Goal: Task Accomplishment & Management: Use online tool/utility

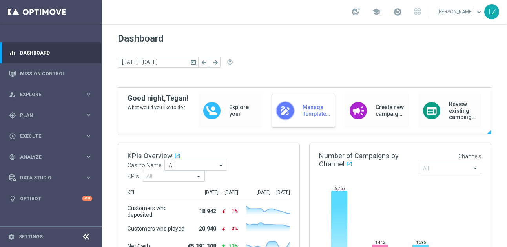
click at [306, 114] on span "Manage Templates" at bounding box center [316, 110] width 28 height 13
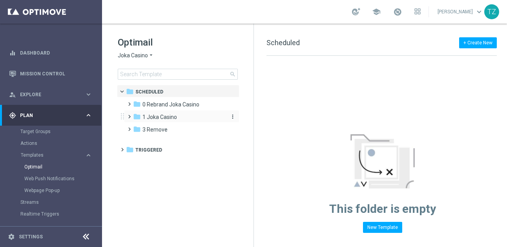
click at [178, 119] on div "folder 1 Joka Casino" at bounding box center [178, 117] width 90 height 9
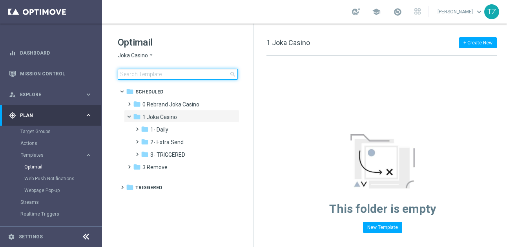
click at [200, 78] on input at bounding box center [178, 74] width 120 height 11
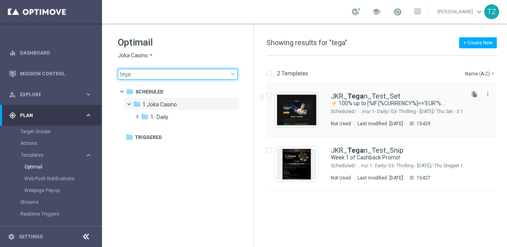
type input "tega"
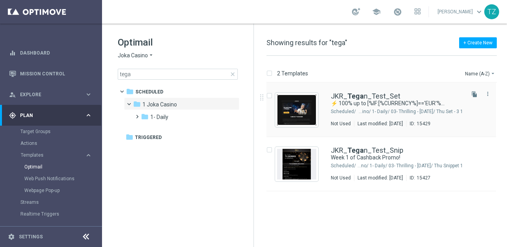
click at [301, 109] on img "Press SPACE to select this row." at bounding box center [296, 109] width 39 height 31
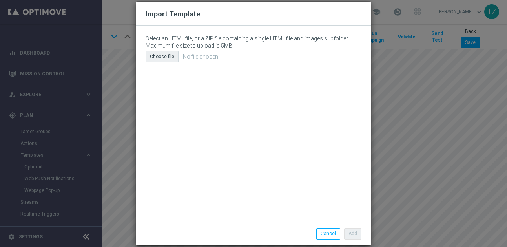
click at [168, 56] on div "Choose file" at bounding box center [161, 56] width 33 height 11
type input "C:\fakepath\email (23).html"
click at [352, 234] on button "Add" at bounding box center [352, 233] width 17 height 11
